Goal: Task Accomplishment & Management: Complete application form

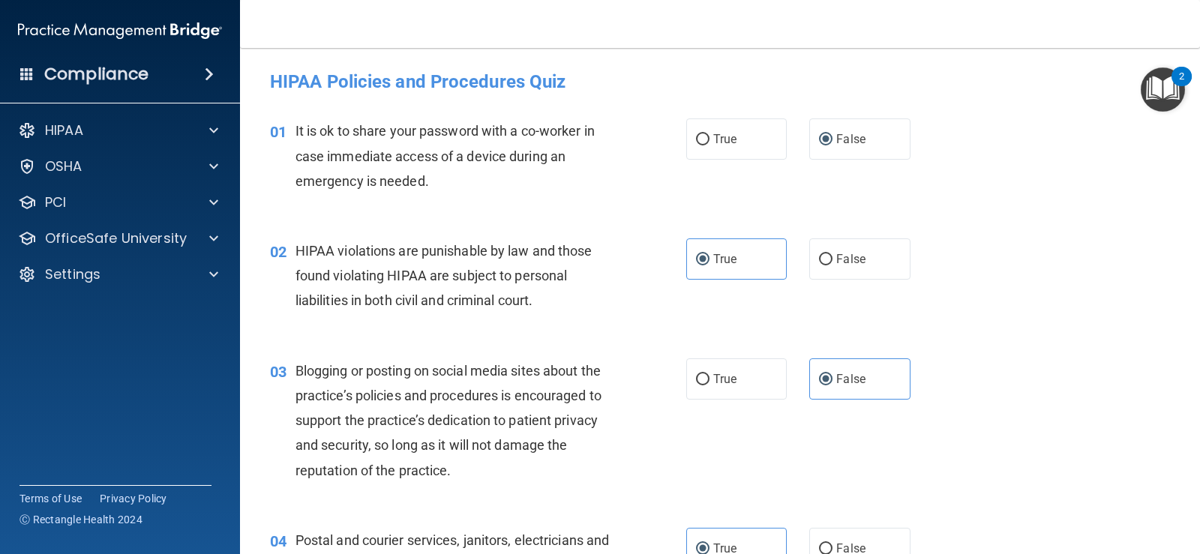
scroll to position [2956, 0]
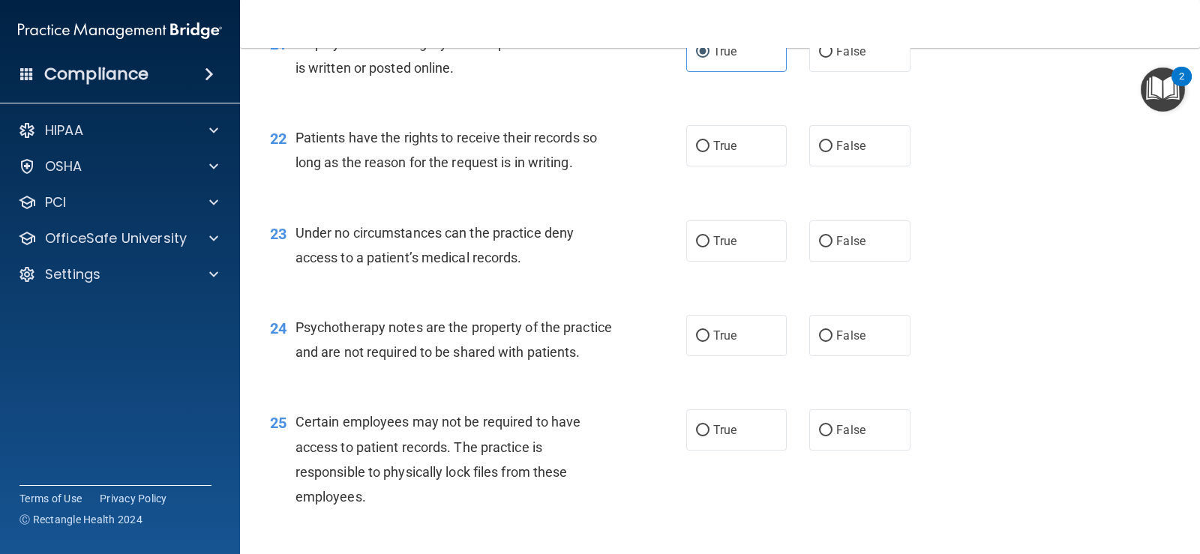
click at [1015, 206] on div "23 Under no circumstances can the practice deny access to a patient’s medical r…" at bounding box center [720, 249] width 922 height 94
click at [829, 136] on label "False" at bounding box center [859, 145] width 100 height 41
click at [829, 141] on input "False" at bounding box center [825, 146] width 13 height 11
radio input "true"
click at [734, 246] on label "True" at bounding box center [736, 240] width 100 height 41
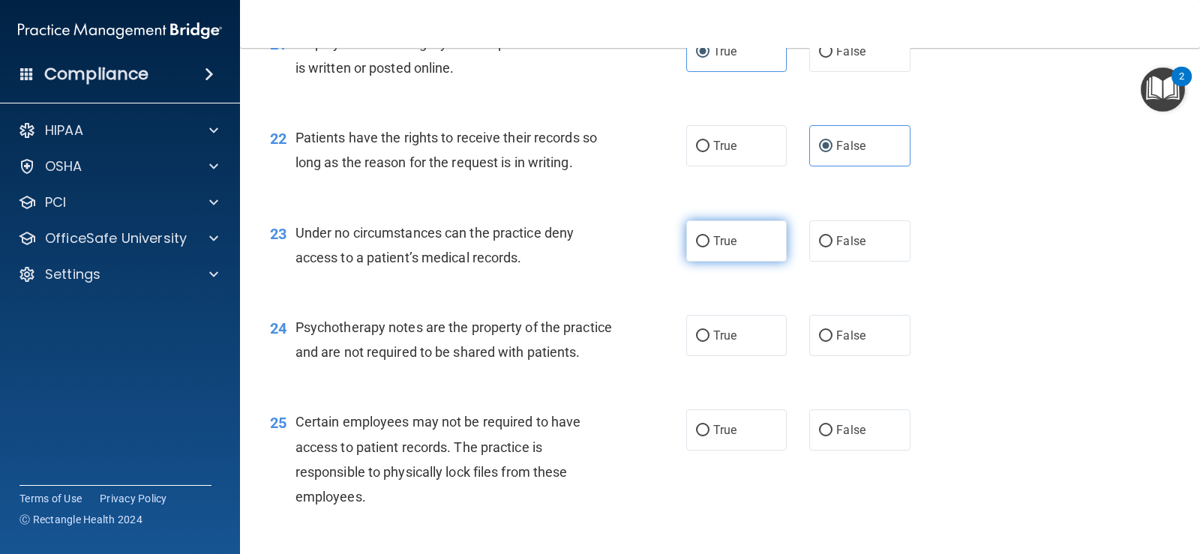
click at [709, 246] on input "True" at bounding box center [702, 241] width 13 height 11
radio input "true"
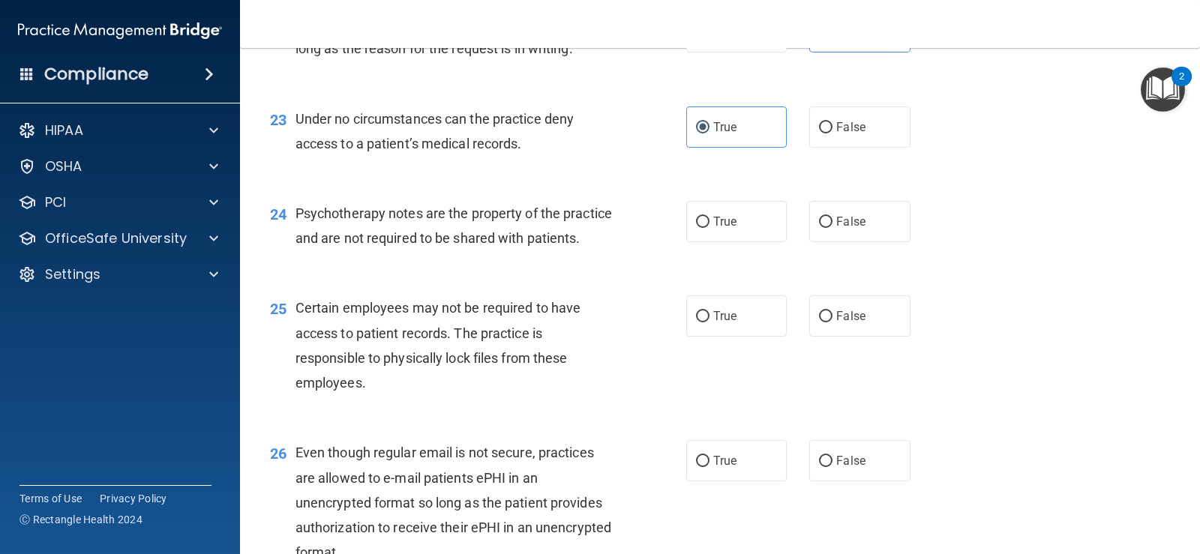
scroll to position [3106, 0]
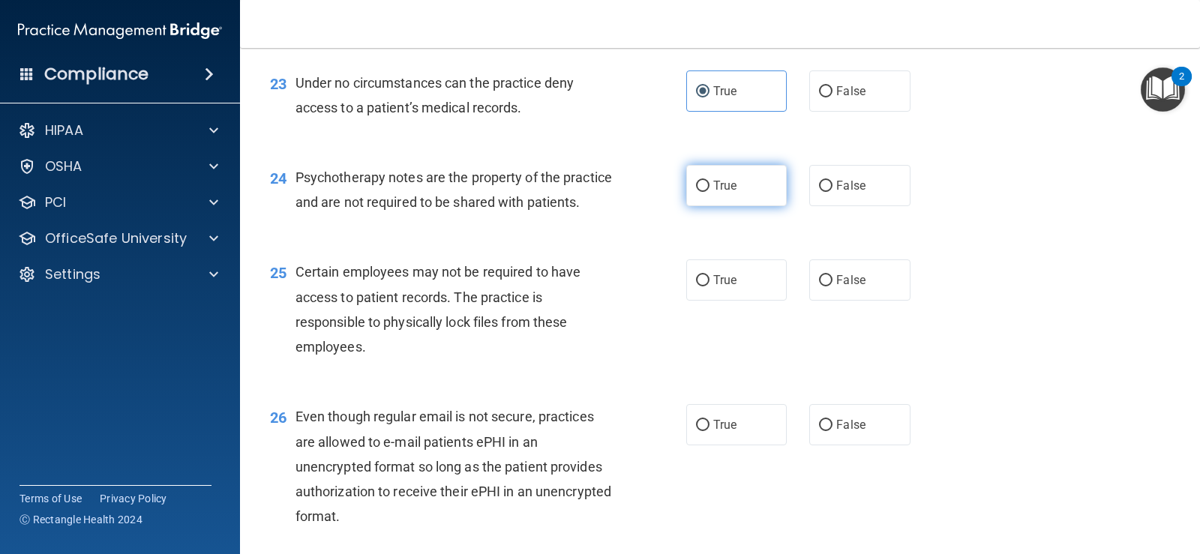
click at [750, 189] on label "True" at bounding box center [736, 185] width 100 height 41
click at [709, 189] on input "True" at bounding box center [702, 186] width 13 height 11
radio input "true"
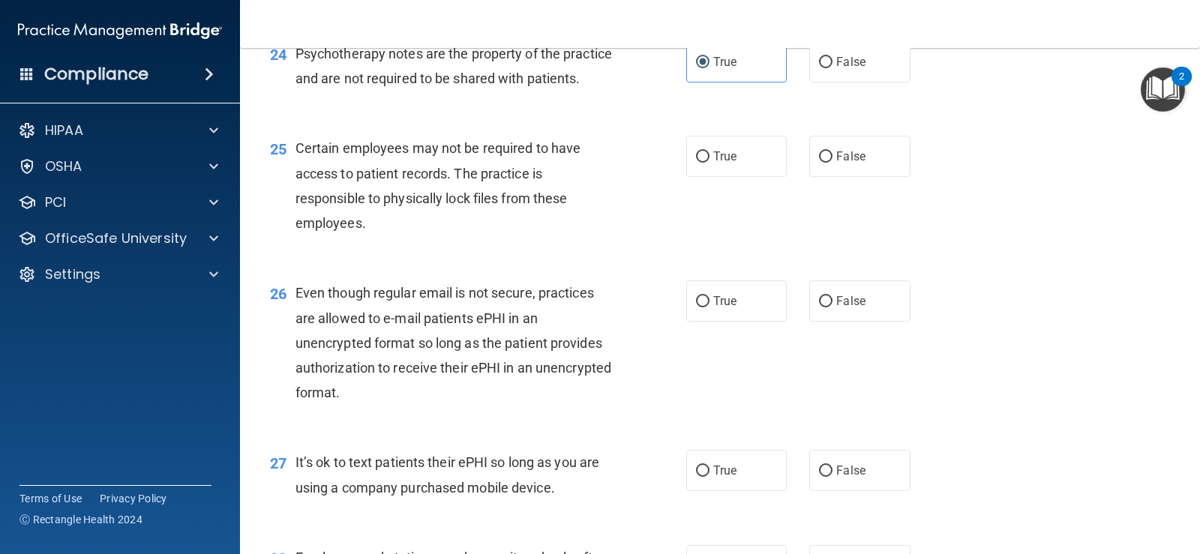
scroll to position [3256, 0]
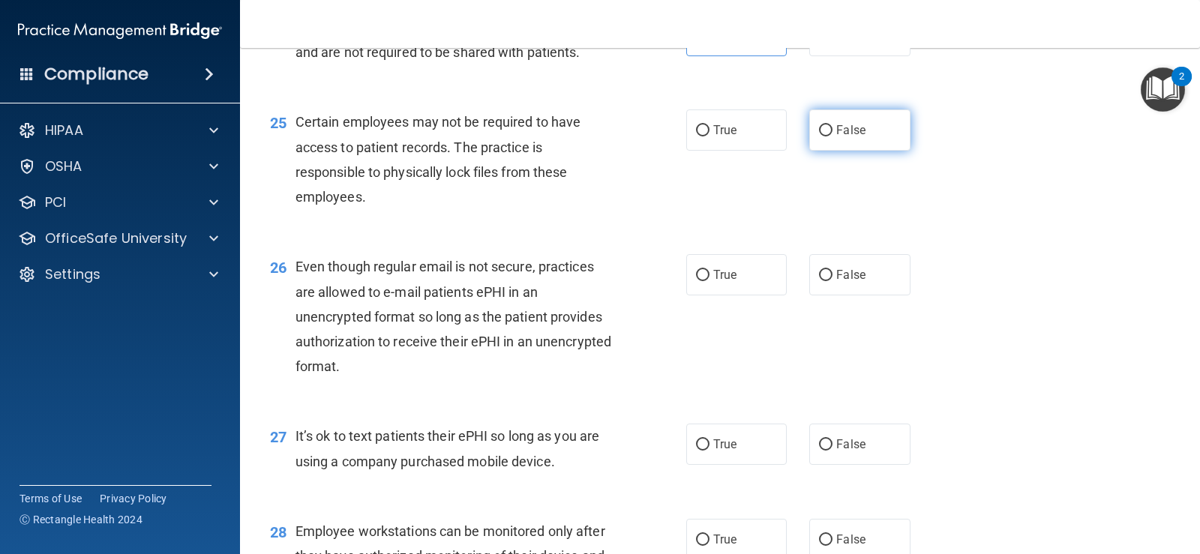
click at [895, 148] on label "False" at bounding box center [859, 129] width 100 height 41
click at [832, 136] on input "False" at bounding box center [825, 130] width 13 height 11
radio input "true"
click at [751, 151] on label "True" at bounding box center [736, 129] width 100 height 41
click at [709, 136] on input "True" at bounding box center [702, 130] width 13 height 11
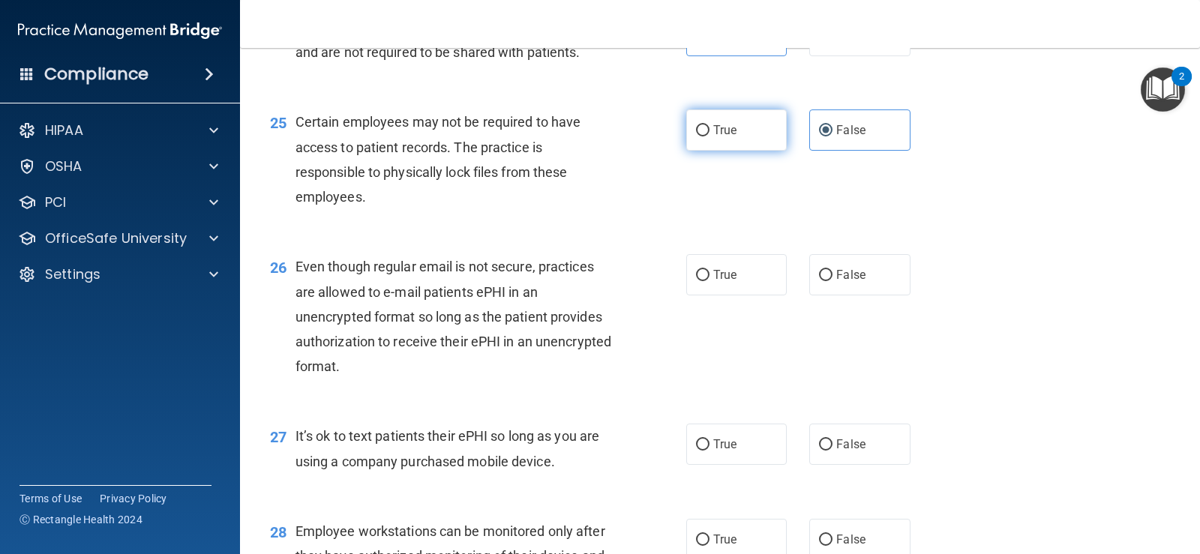
radio input "true"
radio input "false"
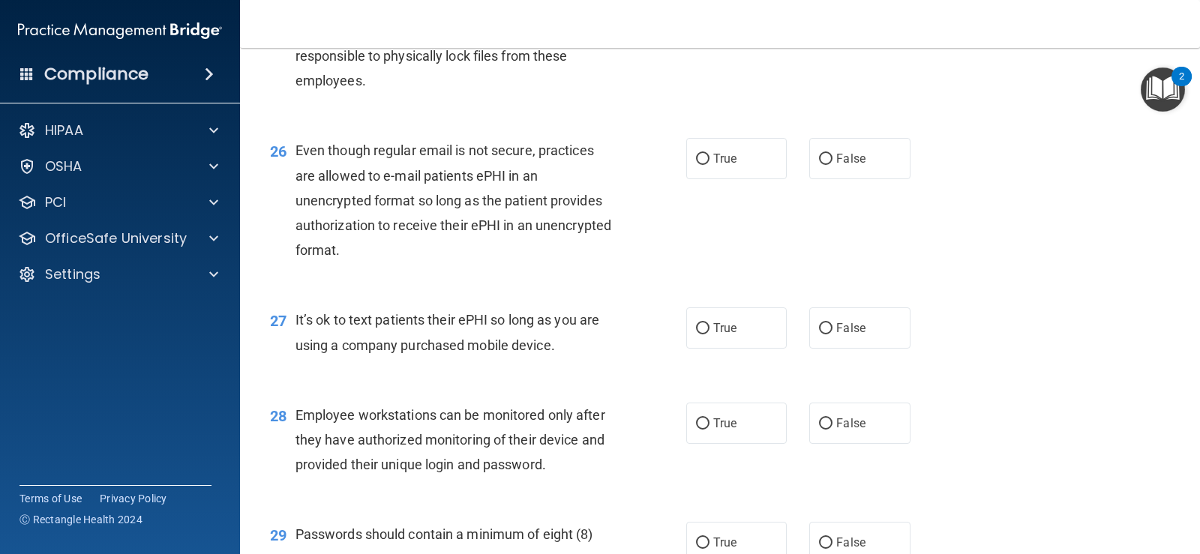
scroll to position [3406, 0]
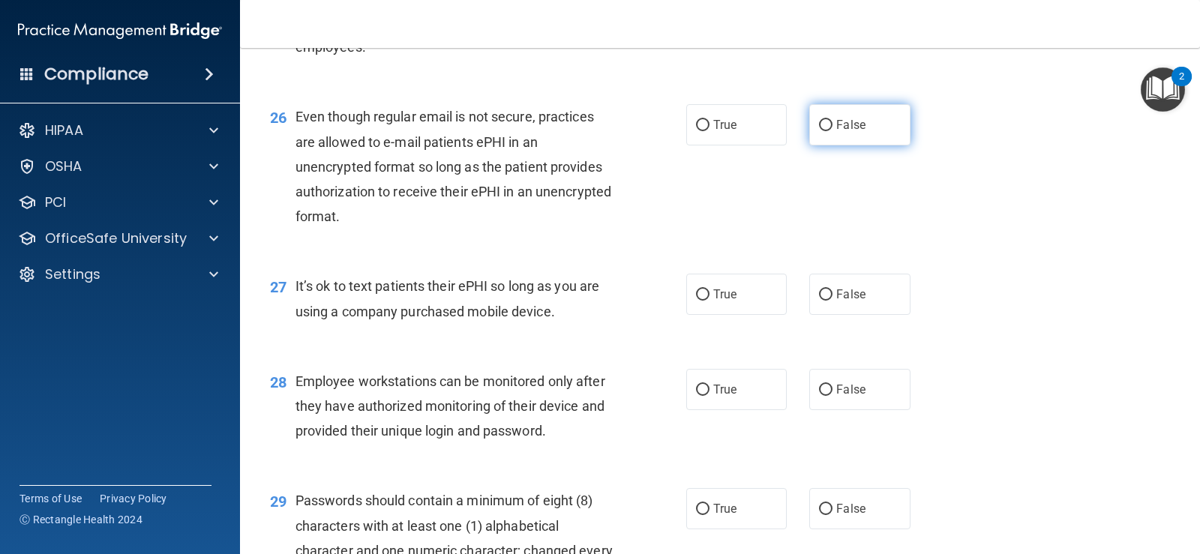
click at [853, 145] on label "False" at bounding box center [859, 124] width 100 height 41
click at [832, 131] on input "False" at bounding box center [825, 125] width 13 height 11
radio input "true"
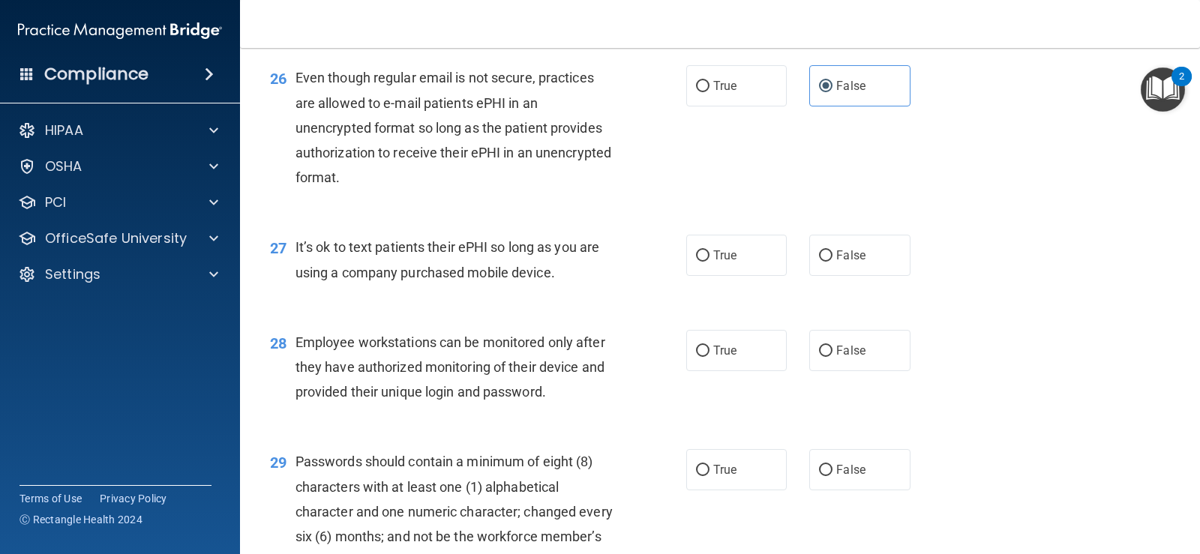
scroll to position [3481, 0]
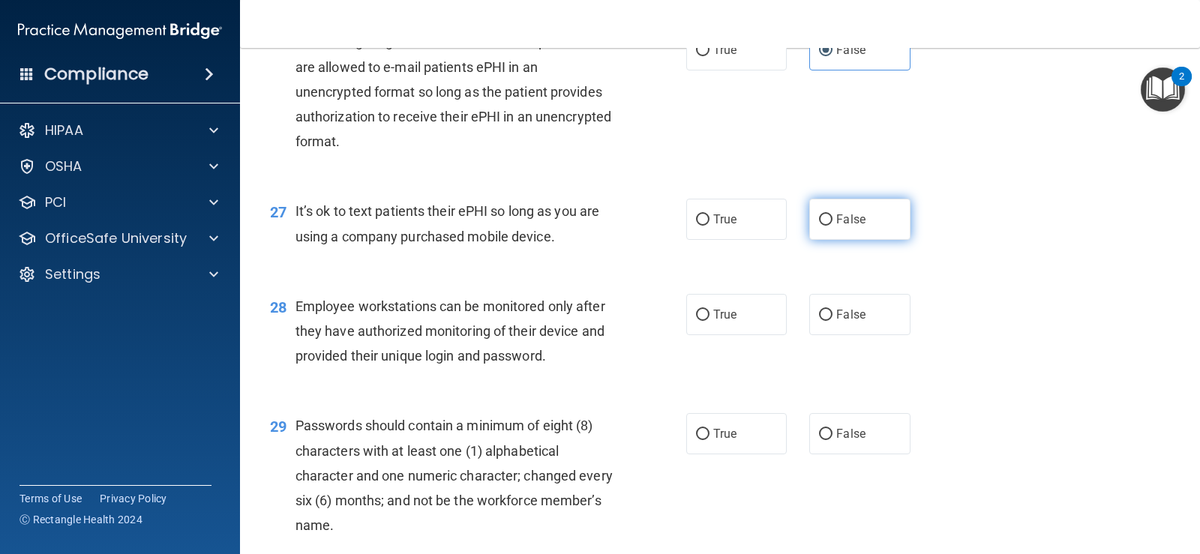
click at [820, 226] on input "False" at bounding box center [825, 219] width 13 height 11
radio input "true"
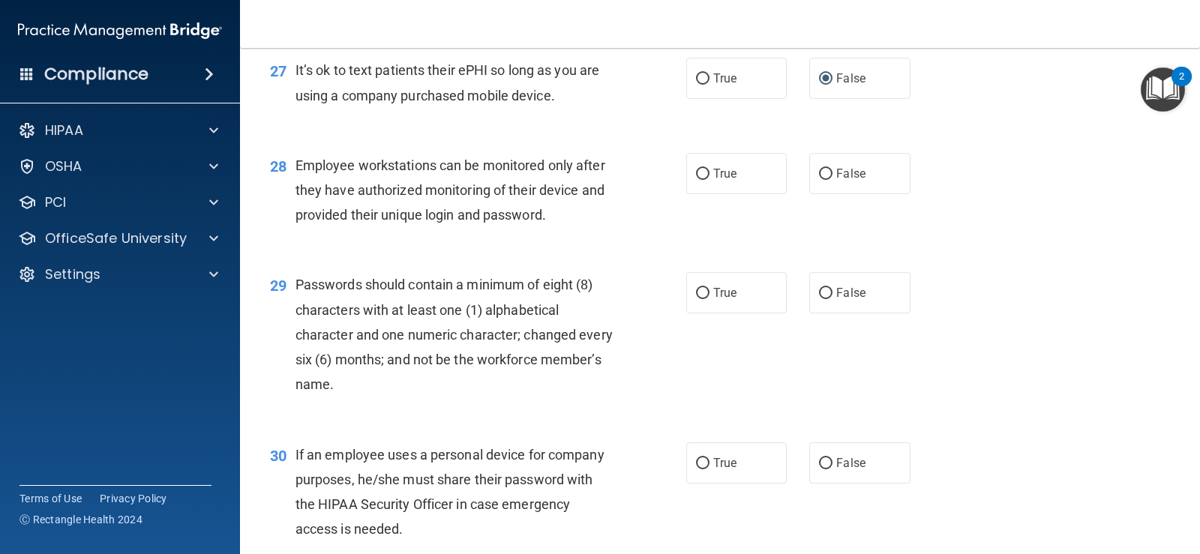
scroll to position [3631, 0]
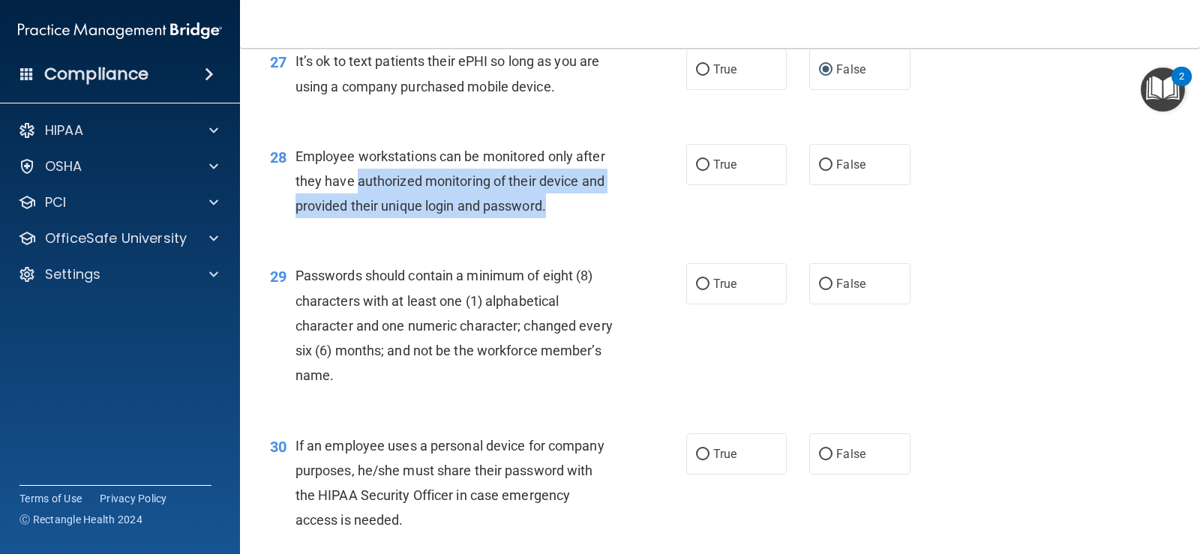
drag, startPoint x: 357, startPoint y: 205, endPoint x: 589, endPoint y: 225, distance: 233.4
click at [589, 219] on div "Employee workstations can be monitored only after they have authorized monitori…" at bounding box center [459, 181] width 329 height 75
click at [571, 219] on div "Employee workstations can be monitored only after they have authorized monitori…" at bounding box center [459, 181] width 329 height 75
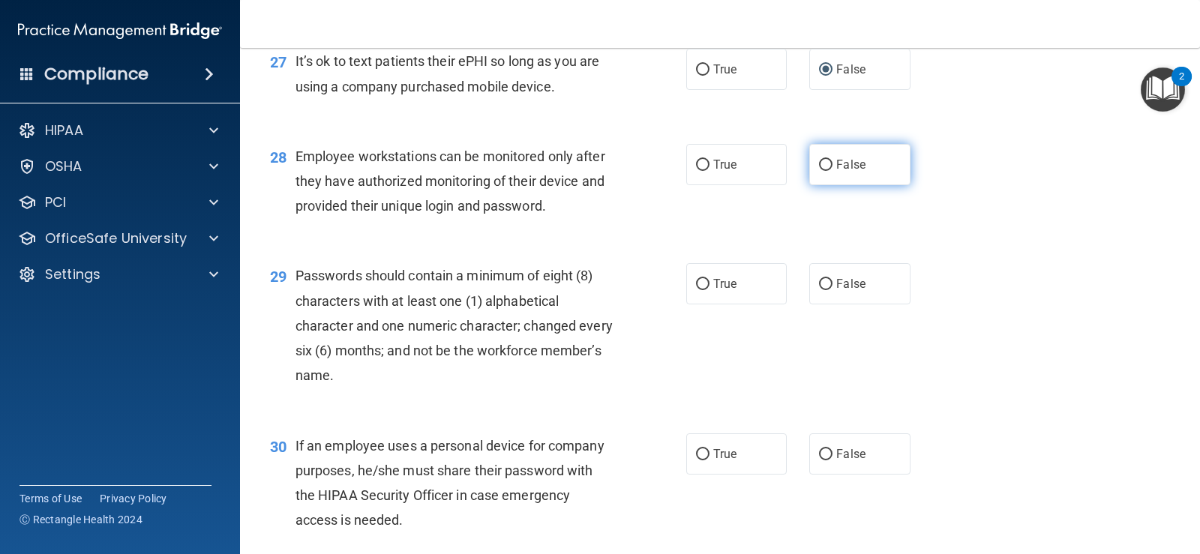
click at [841, 185] on label "False" at bounding box center [859, 164] width 100 height 41
click at [832, 171] on input "False" at bounding box center [825, 165] width 13 height 11
radio input "true"
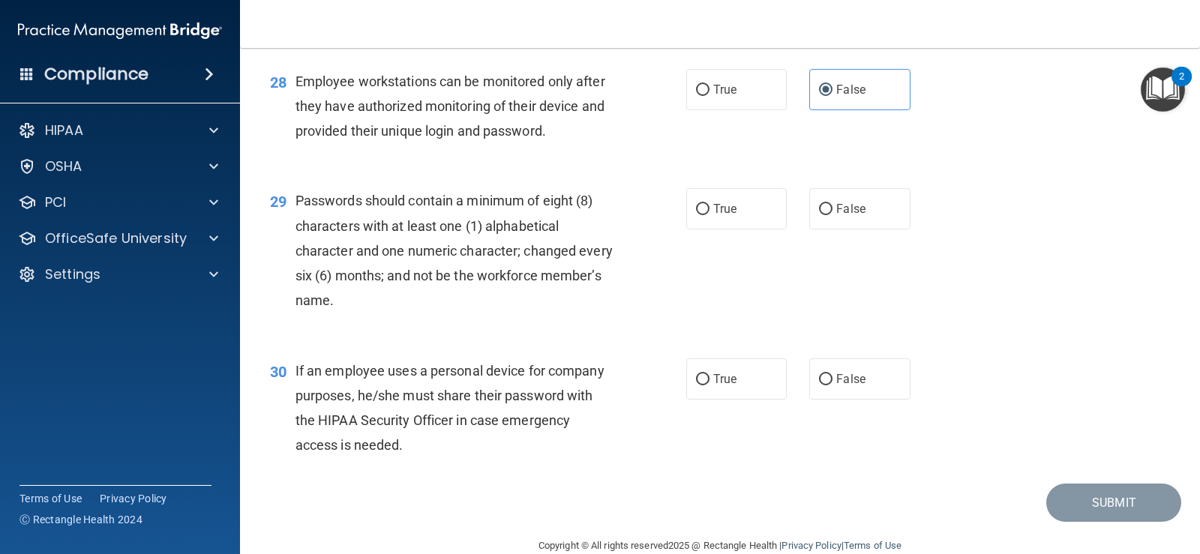
scroll to position [3759, 0]
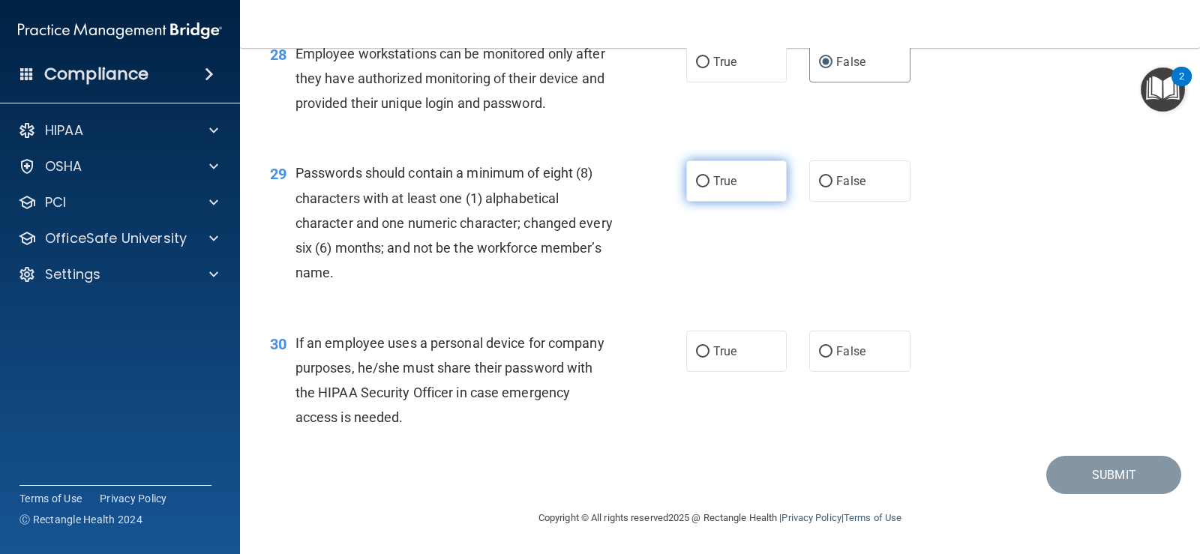
click at [720, 193] on label "True" at bounding box center [736, 180] width 100 height 41
click at [709, 187] on input "True" at bounding box center [702, 181] width 13 height 11
radio input "true"
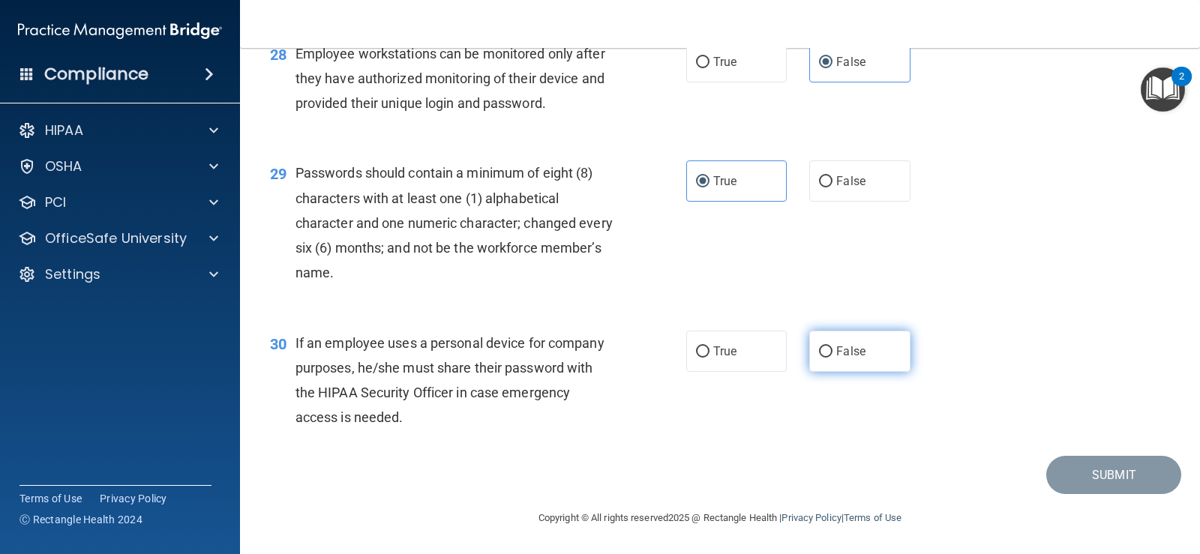
click at [844, 356] on span "False" at bounding box center [850, 351] width 29 height 14
click at [832, 356] on input "False" at bounding box center [825, 351] width 13 height 11
radio input "true"
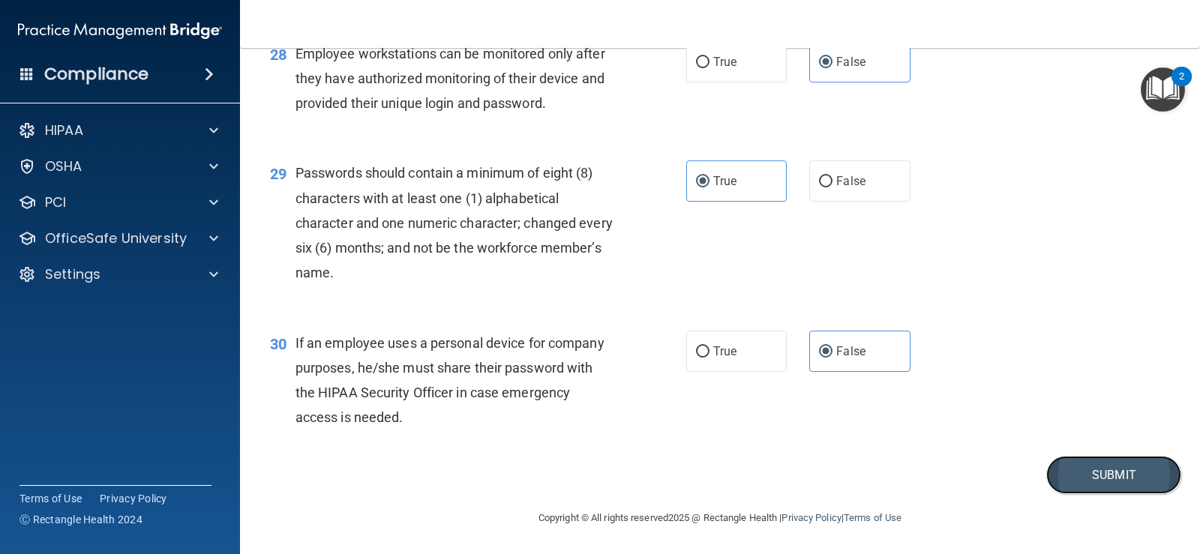
click at [1112, 466] on button "Submit" at bounding box center [1113, 475] width 135 height 38
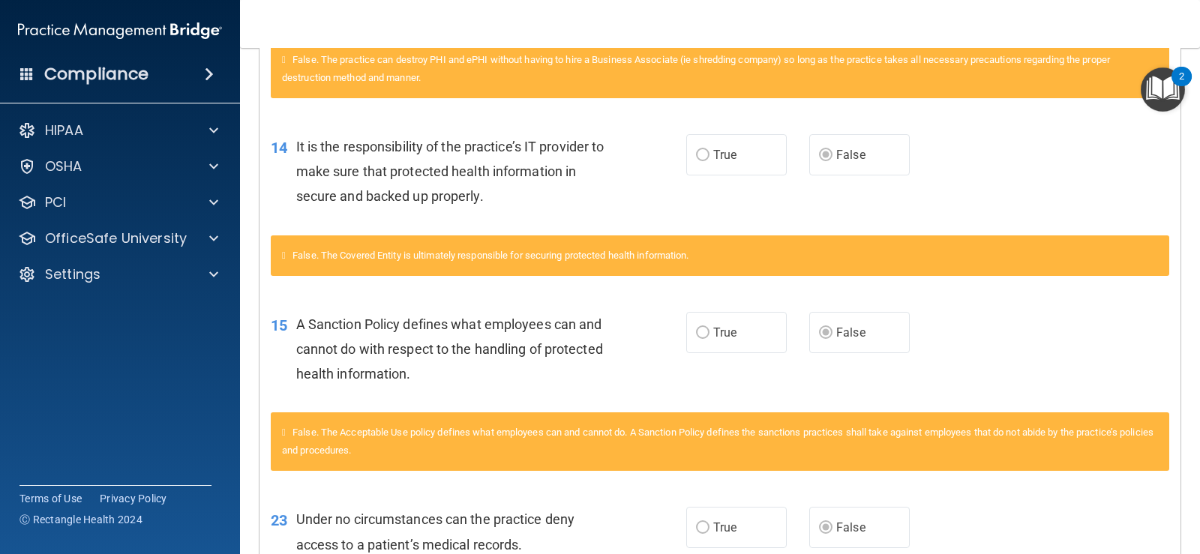
scroll to position [646, 0]
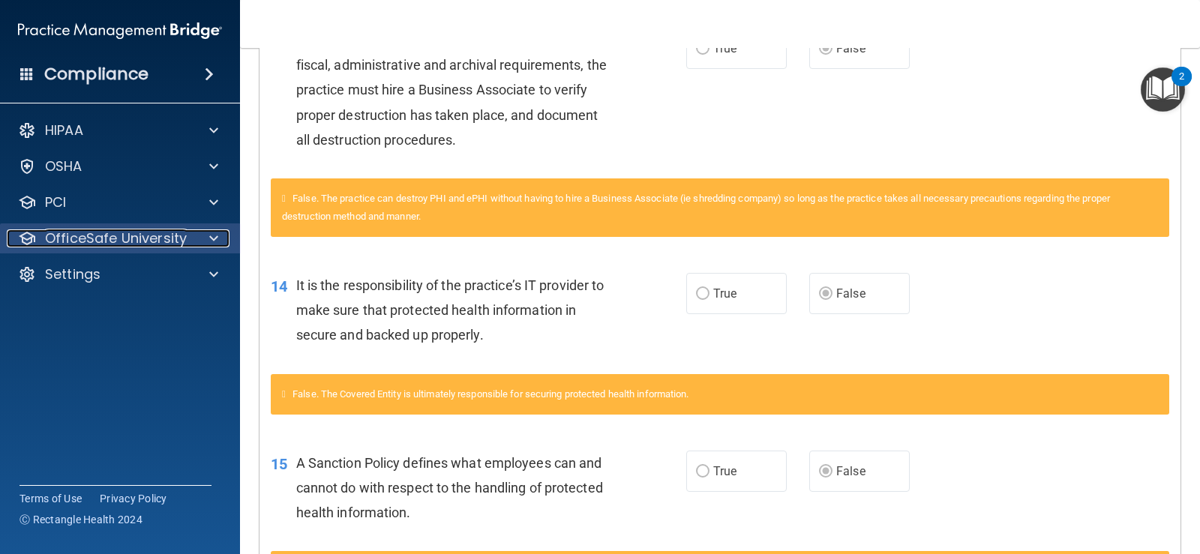
click at [207, 239] on div at bounding box center [211, 238] width 37 height 18
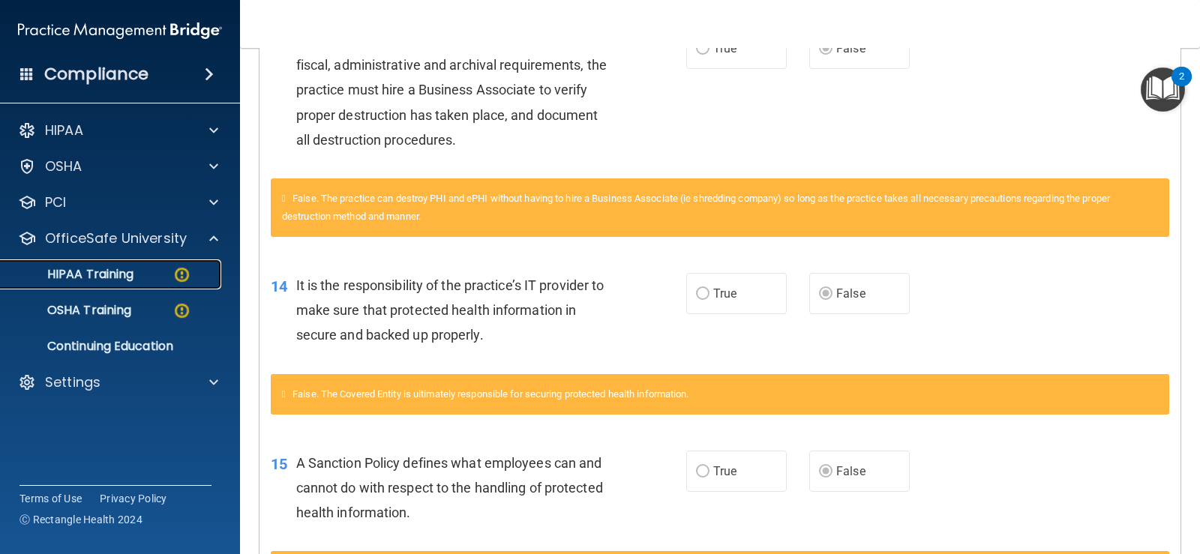
click at [128, 279] on p "HIPAA Training" at bounding box center [72, 274] width 124 height 15
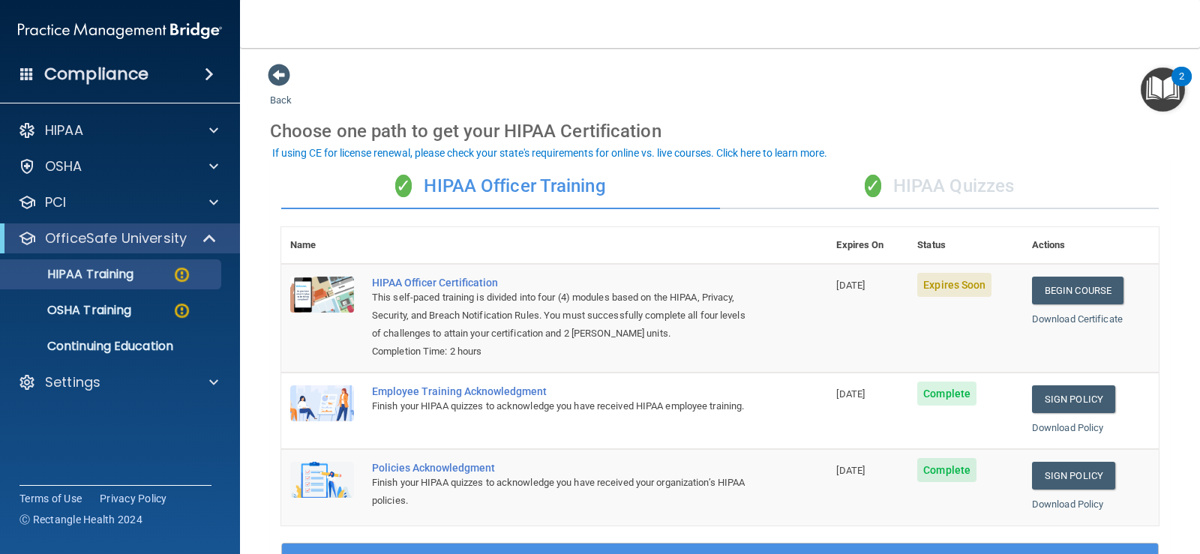
click at [958, 179] on div "✓ HIPAA Quizzes" at bounding box center [939, 186] width 439 height 45
